Goal: Information Seeking & Learning: Learn about a topic

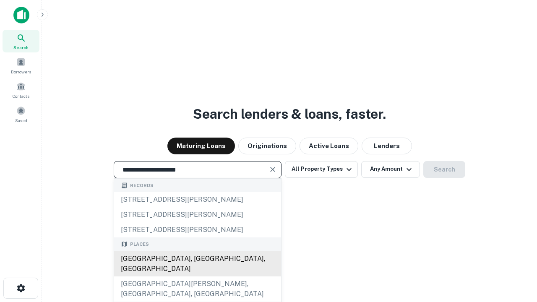
click at [197, 276] on div "[GEOGRAPHIC_DATA], [GEOGRAPHIC_DATA], [GEOGRAPHIC_DATA]" at bounding box center [197, 263] width 167 height 25
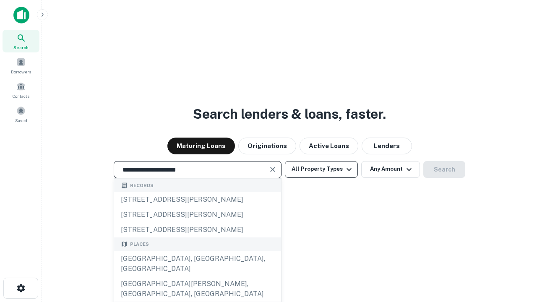
click at [321, 169] on button "All Property Types" at bounding box center [321, 169] width 73 height 17
type input "**********"
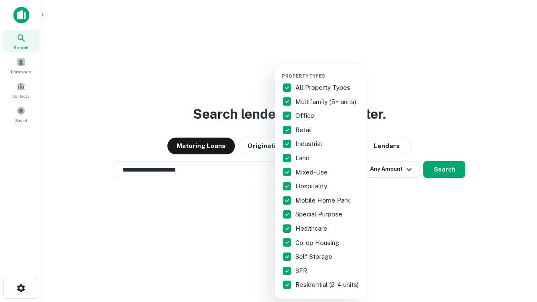
click at [328, 70] on button "button" at bounding box center [328, 70] width 92 height 0
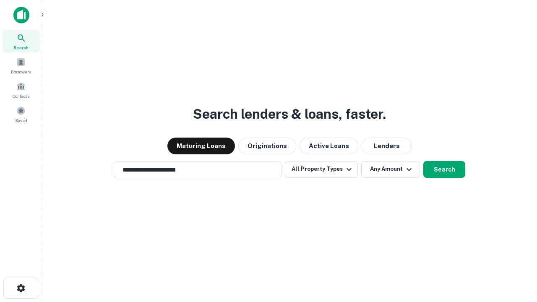
scroll to position [13, 0]
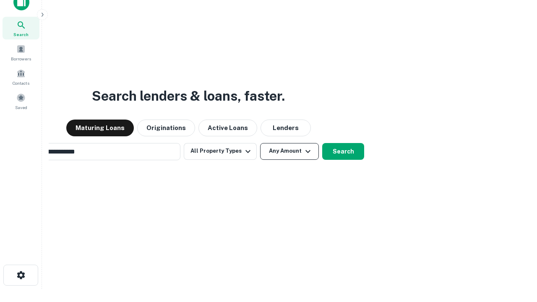
click at [260, 143] on button "Any Amount" at bounding box center [289, 151] width 59 height 17
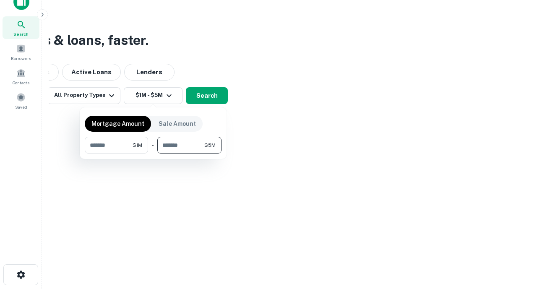
type input "*******"
click at [153, 154] on button "button" at bounding box center [153, 154] width 137 height 0
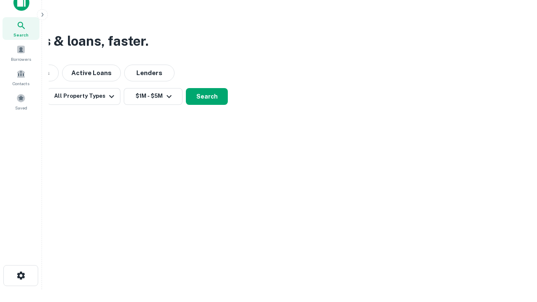
scroll to position [5, 155]
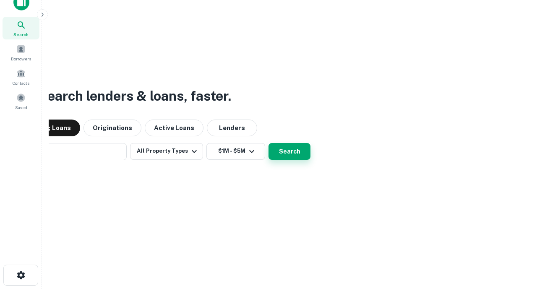
click at [289, 151] on button "Search" at bounding box center [290, 151] width 42 height 17
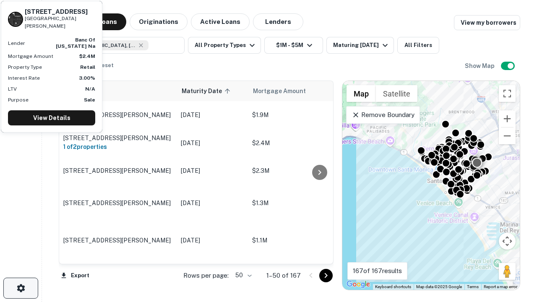
click at [21, 288] on icon "button" at bounding box center [21, 288] width 10 height 10
